Goal: Task Accomplishment & Management: Manage account settings

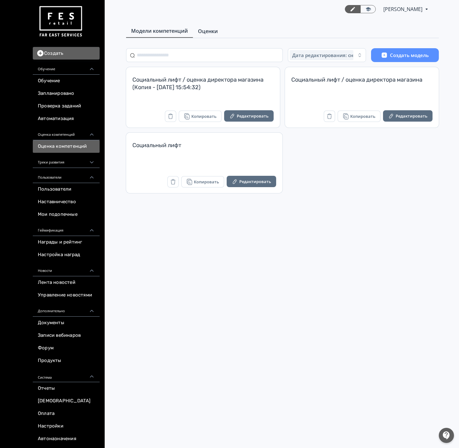
click at [205, 37] on link "Оценки" at bounding box center [208, 31] width 30 height 13
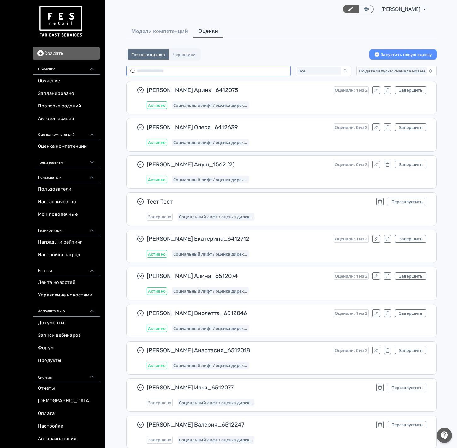
click at [204, 69] on input "text" at bounding box center [208, 71] width 164 height 10
paste input "**********"
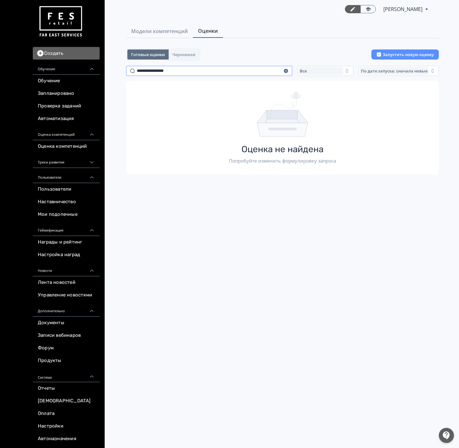
click at [160, 72] on input "**********" at bounding box center [209, 71] width 166 height 10
click at [160, 71] on input "**********" at bounding box center [209, 71] width 166 height 10
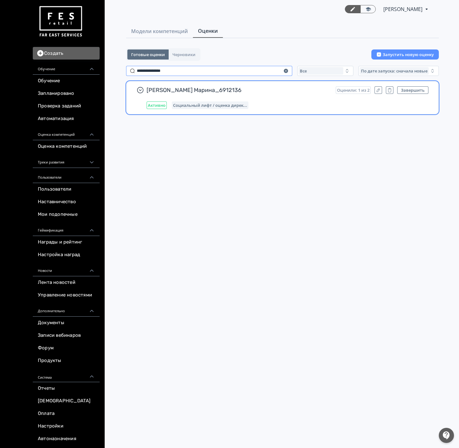
type input "**********"
click at [299, 86] on span "[PERSON_NAME] Марина_6912136" at bounding box center [239, 90] width 184 height 8
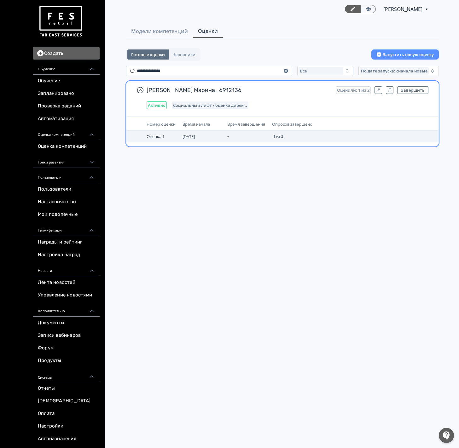
click at [281, 137] on span "1 из 2" at bounding box center [278, 137] width 10 height 4
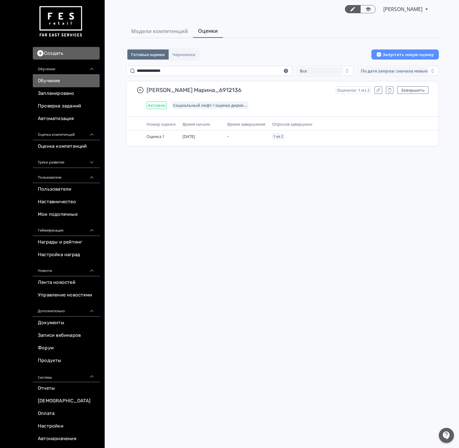
click at [47, 76] on link "Обучение" at bounding box center [66, 81] width 67 height 13
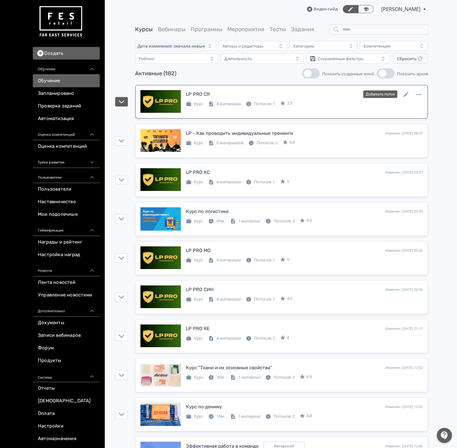
click at [311, 90] on link "LP PRO CR Изменен: [DATE] 11:12 Добавить поток Курс 4 материала Потоков: 1 3.5" at bounding box center [281, 101] width 292 height 33
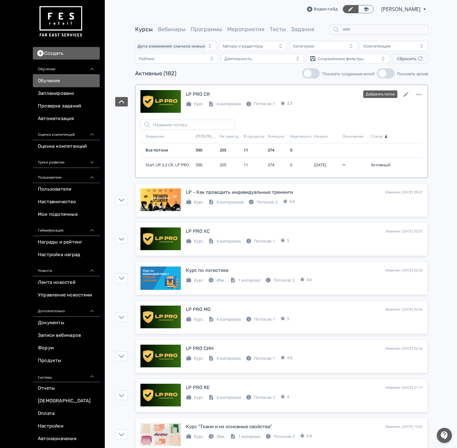
click at [306, 91] on div "LP PRO CR Изменен: [DATE] 11:12 Добавить поток" at bounding box center [304, 94] width 237 height 8
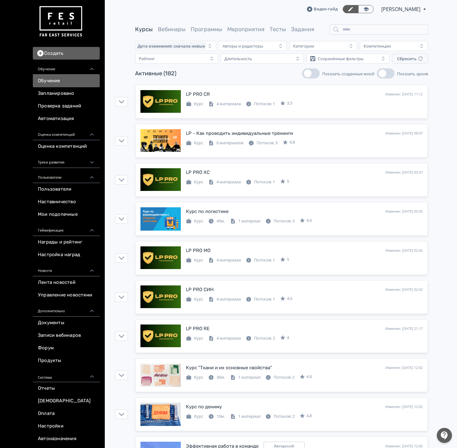
click at [56, 79] on link "Обучение" at bounding box center [66, 81] width 67 height 13
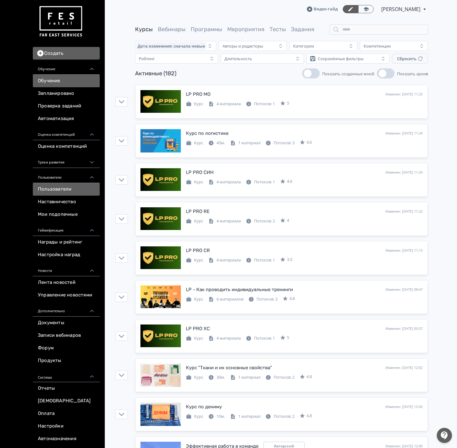
click at [60, 189] on link "Пользователи" at bounding box center [66, 189] width 67 height 13
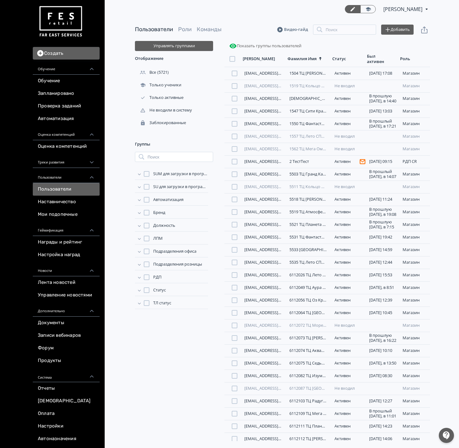
click at [337, 21] on div "Пользователи Роли Команды Видео-гайд Поиск Добавить" at bounding box center [282, 29] width 295 height 23
click at [337, 25] on input "search" at bounding box center [344, 30] width 63 height 10
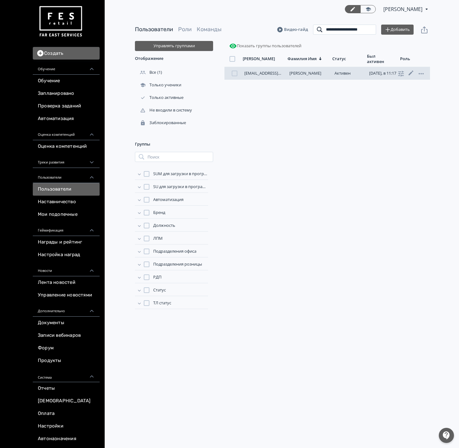
type input "**********"
click at [317, 76] on div "[EMAIL_ADDRESS][DOMAIN_NAME] [PERSON_NAME][DATE], в 11:17 ученик" at bounding box center [328, 73] width 206 height 13
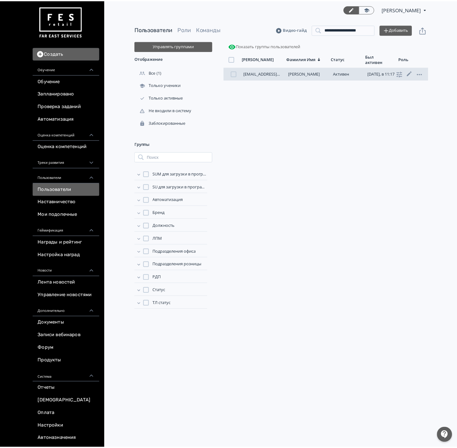
scroll to position [0, 0]
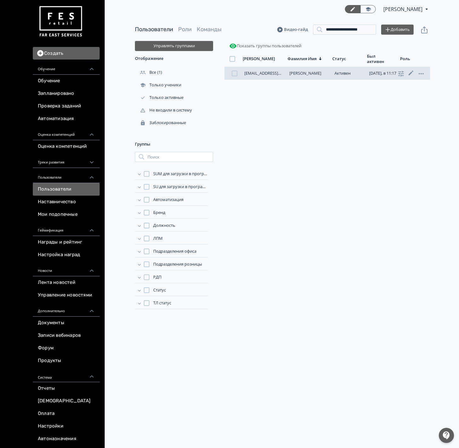
click at [306, 73] on link "[PERSON_NAME]" at bounding box center [305, 73] width 32 height 6
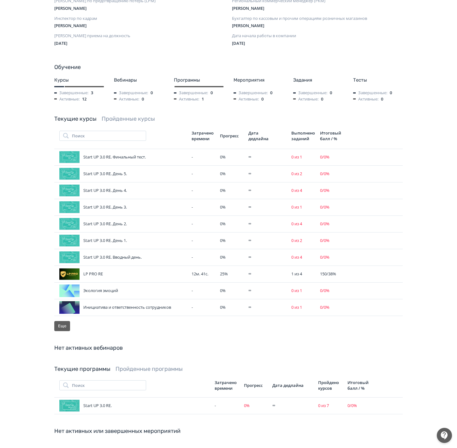
click at [119, 115] on link "Пройденные курсы" at bounding box center [128, 118] width 53 height 7
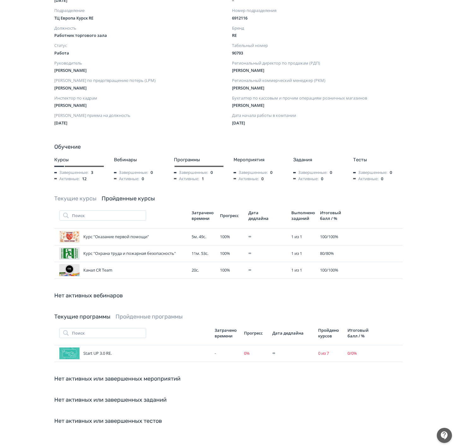
click at [87, 195] on link "Текущие курсы" at bounding box center [75, 198] width 42 height 7
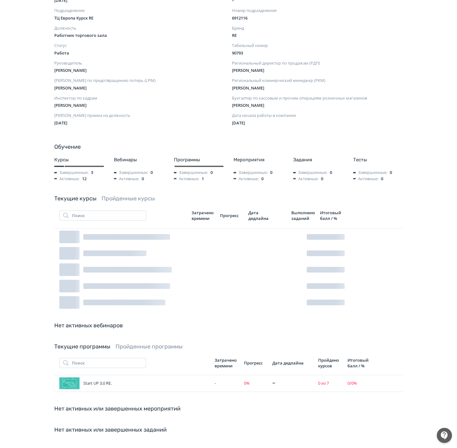
scroll to position [252, 0]
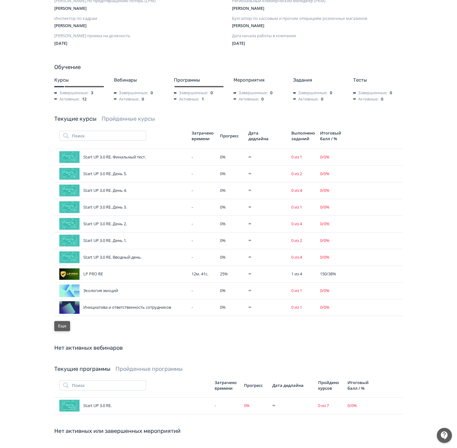
click at [61, 322] on button "Еще" at bounding box center [62, 326] width 16 height 10
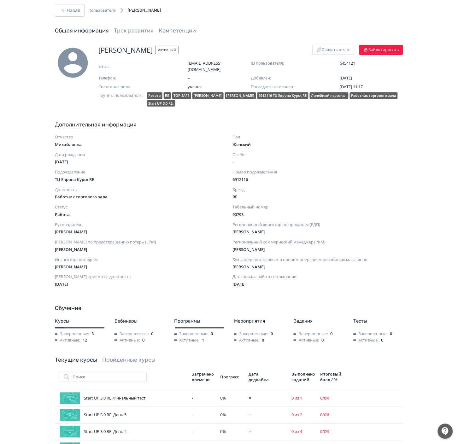
scroll to position [0, 0]
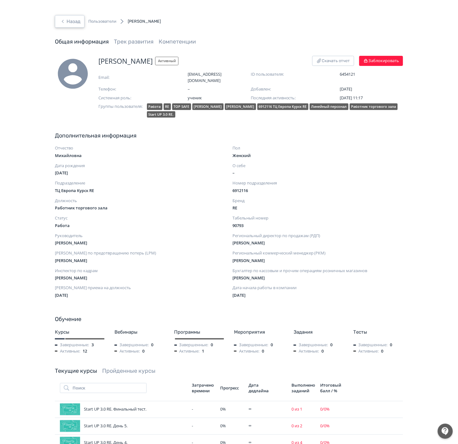
click at [67, 27] on button "Назад" at bounding box center [70, 21] width 30 height 13
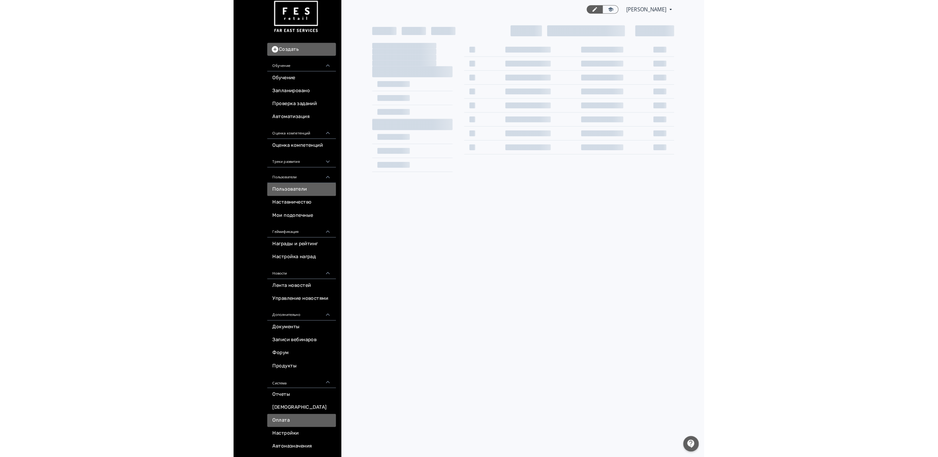
scroll to position [8, 0]
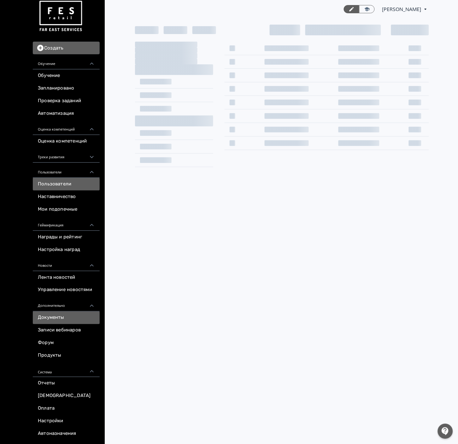
click at [67, 320] on link "Документы" at bounding box center [66, 318] width 67 height 13
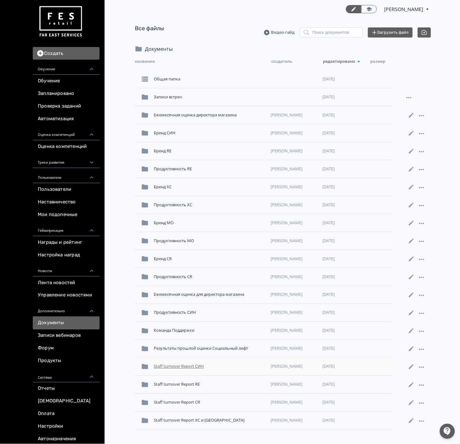
click at [180, 368] on div "Staff turnover Report СИН" at bounding box center [209, 366] width 117 height 11
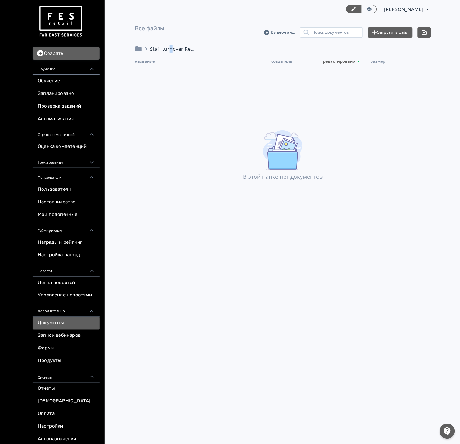
drag, startPoint x: 170, startPoint y: 44, endPoint x: 166, endPoint y: 50, distance: 7.8
click at [169, 44] on main "Все файлы Видео-гайд Поиск документов Загрузить файл Staff turnover Report СИН …" at bounding box center [283, 102] width 354 height 169
click at [142, 53] on div "Staff turnover Report СИН" at bounding box center [283, 51] width 296 height 13
click at [140, 50] on icon at bounding box center [139, 48] width 6 height 5
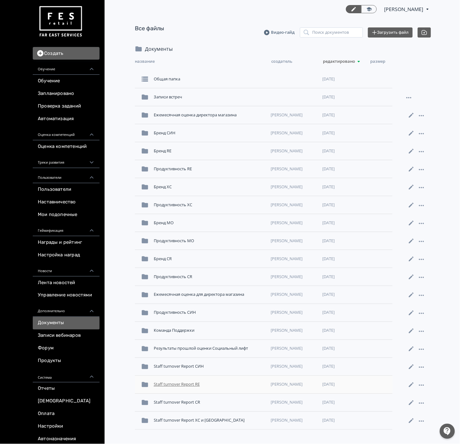
click at [189, 389] on div "Staff turnover Report RE" at bounding box center [209, 384] width 117 height 11
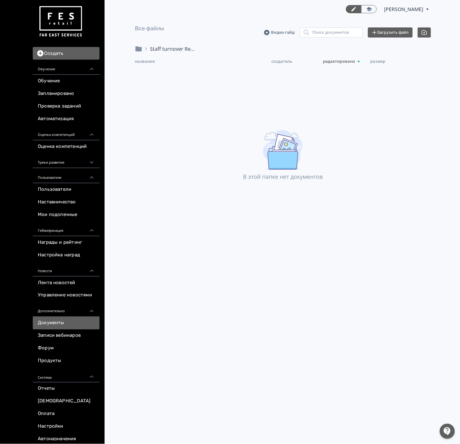
click at [139, 46] on icon at bounding box center [139, 49] width 8 height 8
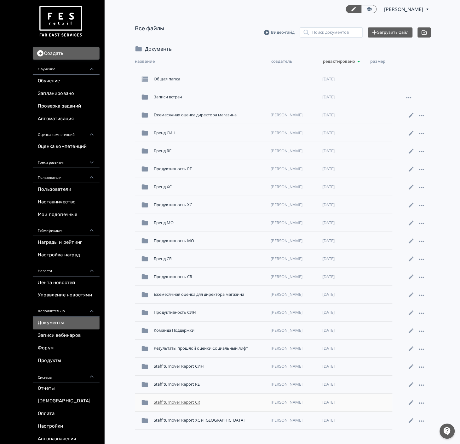
click at [195, 406] on div "Staff turnover Report CR" at bounding box center [209, 402] width 117 height 11
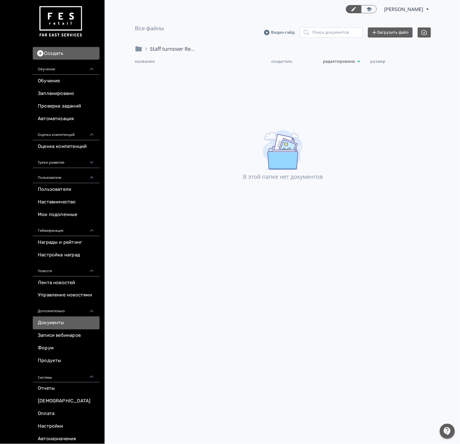
click at [136, 48] on icon at bounding box center [139, 48] width 6 height 5
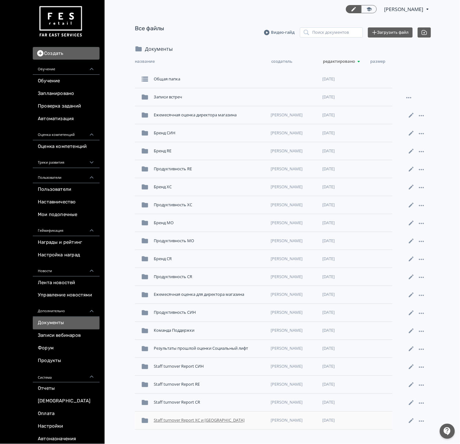
click at [189, 426] on div "Staff turnover Report XC и [GEOGRAPHIC_DATA]" at bounding box center [209, 420] width 117 height 11
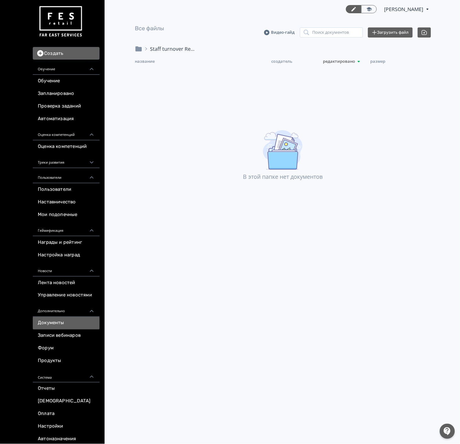
click at [137, 47] on icon at bounding box center [139, 48] width 6 height 5
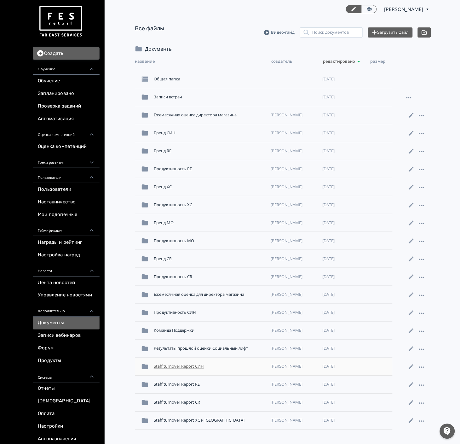
click at [184, 376] on div "Staff turnover Report СИН [PERSON_NAME] [DATE]" at bounding box center [264, 367] width 258 height 18
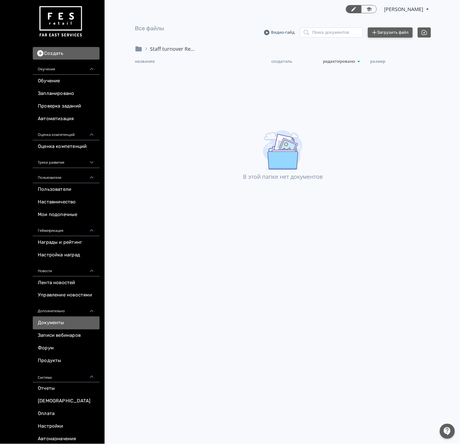
click at [397, 32] on button "Загрузить файл" at bounding box center [390, 32] width 45 height 10
click at [65, 329] on link "Документы" at bounding box center [66, 323] width 67 height 13
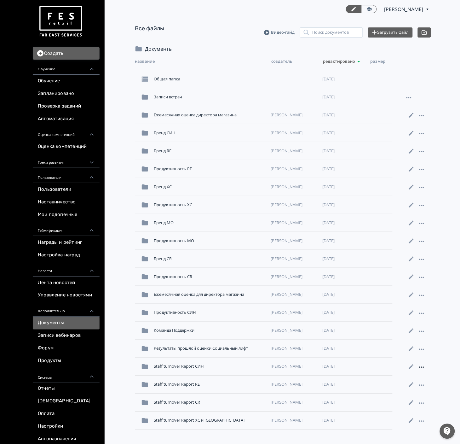
click at [425, 367] on icon at bounding box center [422, 368] width 8 height 8
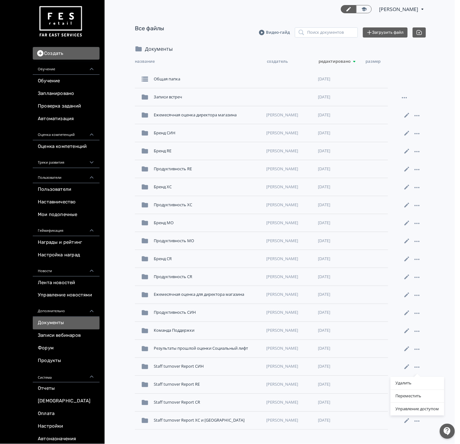
click at [433, 355] on div "Удалить Переместить Управление доступом" at bounding box center [230, 222] width 460 height 444
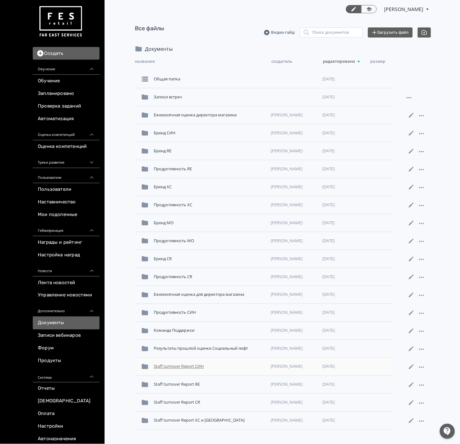
click at [209, 371] on div "Staff turnover Report СИН" at bounding box center [209, 366] width 117 height 11
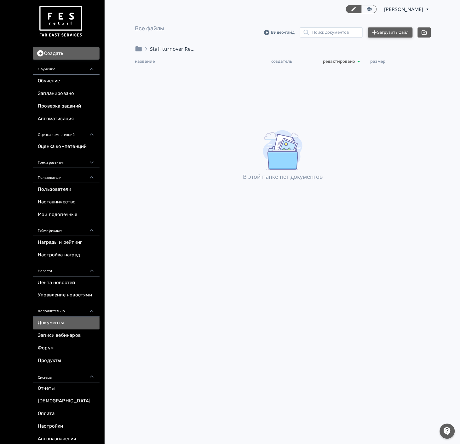
click at [389, 29] on button "Загрузить файл" at bounding box center [390, 32] width 45 height 10
drag, startPoint x: 318, startPoint y: 352, endPoint x: 285, endPoint y: 154, distance: 200.4
click at [317, 353] on div "[PERSON_NAME] PRO Повысьте эффективность платформы при помощи дополнительных во…" at bounding box center [283, 222] width 354 height 444
